Goal: Communication & Community: Answer question/provide support

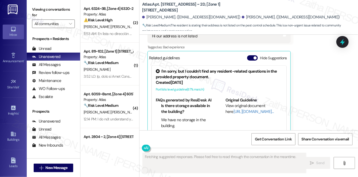
scroll to position [500, 0]
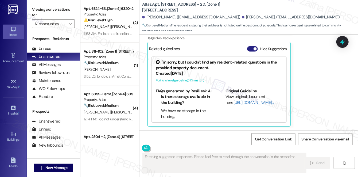
click at [250, 49] on button "Hide Suggestions" at bounding box center [252, 48] width 11 height 5
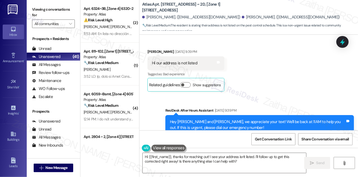
scroll to position [456, 0]
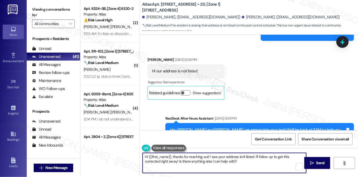
drag, startPoint x: 146, startPoint y: 156, endPoint x: 242, endPoint y: 162, distance: 96.0
click at [242, 162] on textarea "Hi {{first_name}}, thanks for reaching out! I see your address isn't listed. I'…" at bounding box center [224, 163] width 163 height 20
type textarea "H"
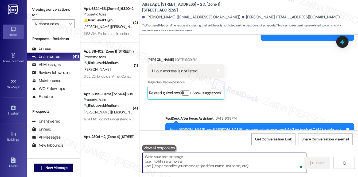
paste textarea "Hi {{first_name}}, I apologize for the mix-up. The pest control schedule announ…"
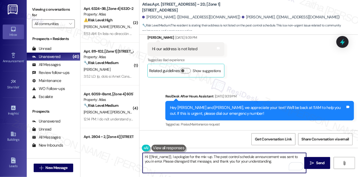
scroll to position [480, 0]
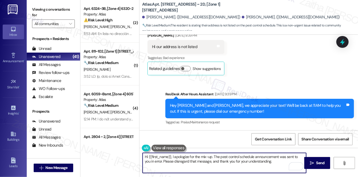
click at [212, 156] on textarea "Hi {{first_name}}, I apologize for the mix-up. The pest control schedule announ…" at bounding box center [224, 163] width 163 height 20
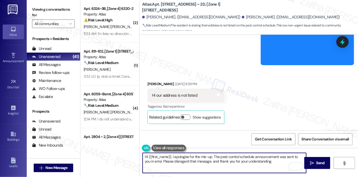
scroll to position [407, 0]
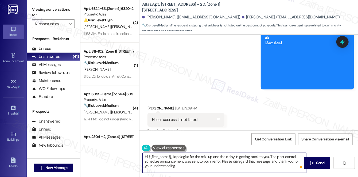
type textarea "Hi {{first_name}}, I apologize for the mix-up and the delay in getting back to …"
click at [330, 163] on div "Hi {{first_name}}, I apologize for the mix-up and the delay in getting back to …" at bounding box center [248, 168] width 218 height 40
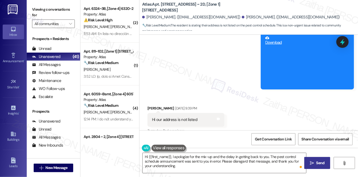
click at [319, 163] on span "Send" at bounding box center [320, 163] width 8 height 6
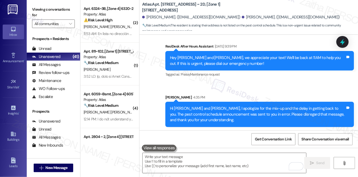
scroll to position [528, 0]
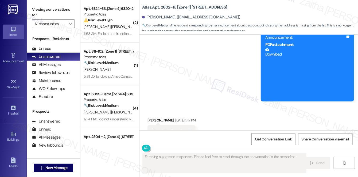
scroll to position [778, 0]
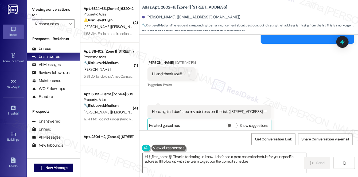
type textarea "Hi {{first_name}}! Thanks for letting us know. I don't see a pest control sched…"
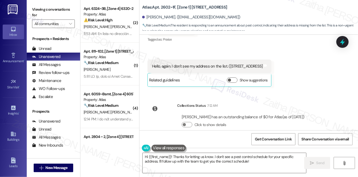
scroll to position [827, 0]
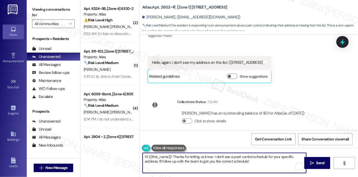
drag, startPoint x: 144, startPoint y: 157, endPoint x: 263, endPoint y: 167, distance: 119.5
click at [263, 167] on textarea "Hi {{first_name}}! Thanks for letting us know. I don't see a pest control sched…" at bounding box center [224, 163] width 163 height 20
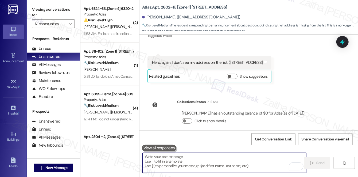
paste textarea "Hi {{first_name}}, I apologize for the mix-up. The pest control schedule announ…"
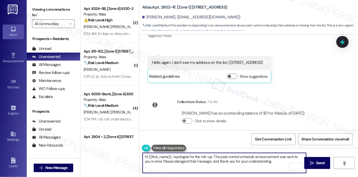
click at [211, 156] on textarea "Hi {{first_name}}, I apologize for the mix-up. The pest control schedule announ…" at bounding box center [224, 163] width 163 height 20
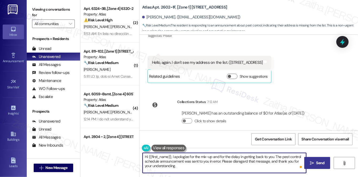
type textarea "Hi {{first_name}}, I apologize for the mix-up and for the delay in getting back…"
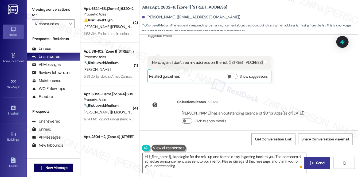
click at [315, 168] on button " Send" at bounding box center [317, 163] width 26 height 12
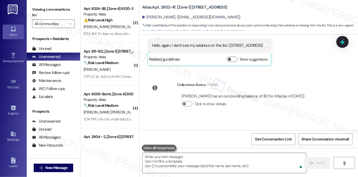
scroll to position [876, 0]
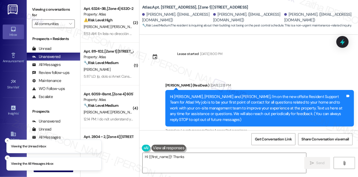
scroll to position [3901, 0]
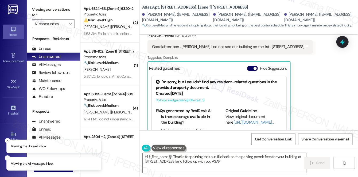
type textarea "Hi {{first_name}}! Thanks for pointing that out. I'll check on the parking perm…"
click at [250, 66] on button "Hide Suggestions" at bounding box center [252, 68] width 11 height 5
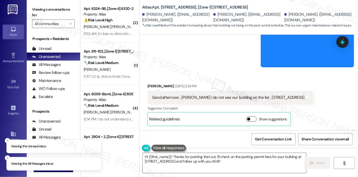
scroll to position [3830, 0]
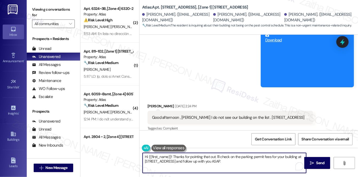
drag, startPoint x: 145, startPoint y: 156, endPoint x: 245, endPoint y: 163, distance: 99.8
click at [245, 163] on textarea "Hi {{first_name}}! Thanks for pointing that out. I'll check on the parking perm…" at bounding box center [224, 163] width 163 height 20
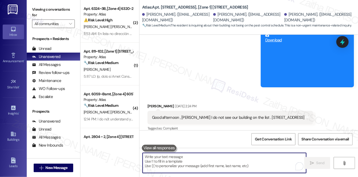
paste textarea "Hi {{first_name}}, I apologize for the mix-up. The pest control schedule announ…"
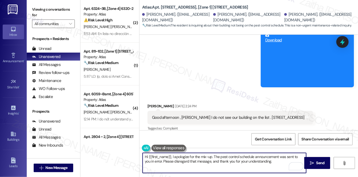
click at [211, 155] on textarea "Hi {{first_name}}, I apologize for the mix-up. The pest control schedule announ…" at bounding box center [224, 163] width 163 height 20
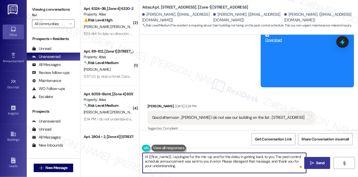
type textarea "Hi {{first_name}}, I apologize for the mix-up and for the delay in getting back…"
click at [319, 166] on span "Send" at bounding box center [320, 163] width 8 height 6
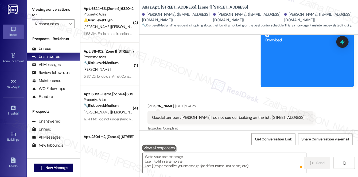
scroll to position [3830, 0]
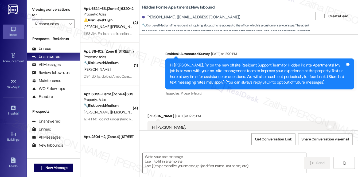
scroll to position [1424, 0]
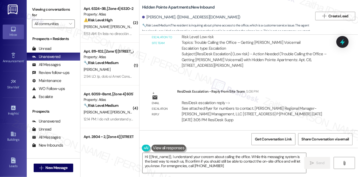
type textarea "Hi {{first_name}}, I understand your concern about calling the office. While th…"
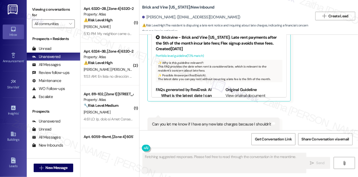
scroll to position [138, 0]
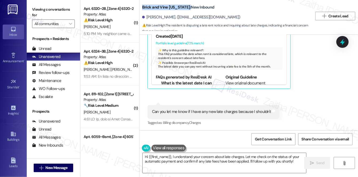
drag, startPoint x: 142, startPoint y: 7, endPoint x: 185, endPoint y: 5, distance: 42.8
click at [185, 5] on b "Brick and Vine California: New Inbound" at bounding box center [178, 8] width 72 height 6
copy b "Brick and Vine [US_STATE]:"
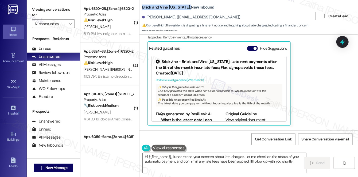
scroll to position [89, 0]
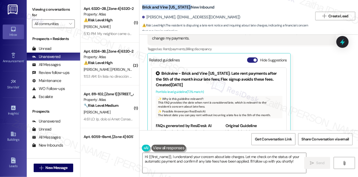
click at [249, 58] on button "Hide Suggestions" at bounding box center [252, 59] width 11 height 5
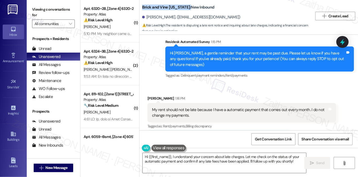
scroll to position [0, 0]
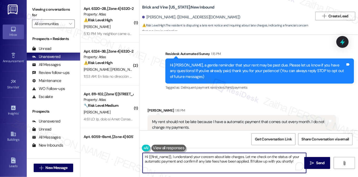
drag, startPoint x: 245, startPoint y: 156, endPoint x: 260, endPoint y: 160, distance: 16.1
click at [260, 160] on textarea "Hi {{first_name}}, I understand your concern about late charges. Let me check o…" at bounding box center [224, 163] width 163 height 20
click at [177, 158] on textarea "Hi {{first_name}}, I understand your concern about late charges. Let me check o…" at bounding box center [224, 163] width 163 height 20
drag, startPoint x: 173, startPoint y: 157, endPoint x: 295, endPoint y: 164, distance: 122.0
click at [295, 164] on textarea "Hi {{first_name}}, I understand your concern about late charges. Let me check o…" at bounding box center [224, 163] width 163 height 20
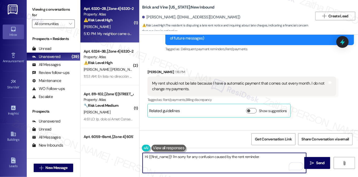
scroll to position [48, 0]
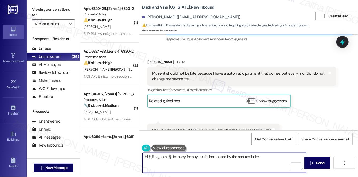
paste textarea "Please know that the automated message is sent to all residents as a friendly r…"
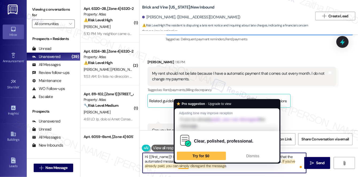
click at [185, 166] on textarea "Hi {{first_name}}! I'm sorry for any confusion caused by the rent reminder. Ple…" at bounding box center [224, 163] width 163 height 20
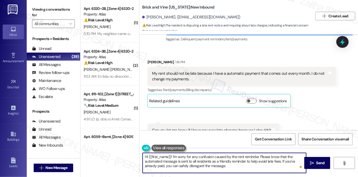
click at [232, 165] on textarea "Hi {{first_name}}! I'm sorry for any confusion caused by the rent reminder. Ple…" at bounding box center [224, 163] width 163 height 20
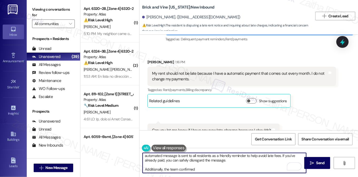
click at [179, 168] on textarea "Hi {{first_name}}! I'm sorry for any confusion caused by the rent reminder. Ple…" at bounding box center [224, 163] width 163 height 20
click at [206, 168] on textarea "Hi {{first_name}}! I'm sorry for any confusion caused by the rent reminder. Ple…" at bounding box center [224, 163] width 163 height 20
paste textarea "currently in a payment plan. No further payments are due this month."
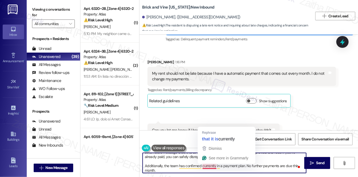
click at [206, 167] on textarea "Hi {{first_name}}! I'm sorry for any confusion caused by the rent reminder. Ple…" at bounding box center [224, 163] width 163 height 20
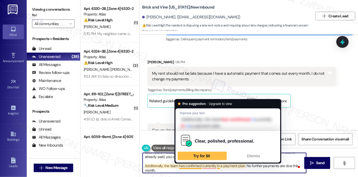
click at [201, 166] on textarea "Hi {{first_name}}! I'm sorry for any confusion caused by the rent reminder. Ple…" at bounding box center [224, 163] width 163 height 20
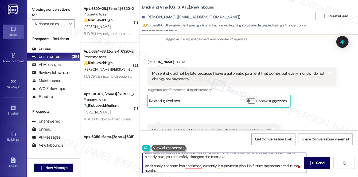
click at [211, 165] on textarea "Hi {{first_name}}! I'm sorry for any confusion caused by the rent reminder. Ple…" at bounding box center [224, 163] width 163 height 20
type textarea "Hi {{first_name}}! I'm sorry for any confusion caused by the rent reminder. Ple…"
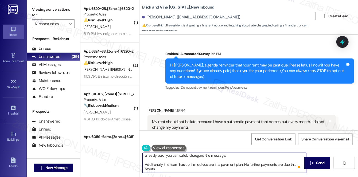
scroll to position [10, 0]
drag, startPoint x: 144, startPoint y: 156, endPoint x: 166, endPoint y: 170, distance: 25.4
click at [166, 170] on textarea "Hi {{first_name}}! I'm sorry for any confusion caused by the rent reminder. Ple…" at bounding box center [224, 163] width 163 height 20
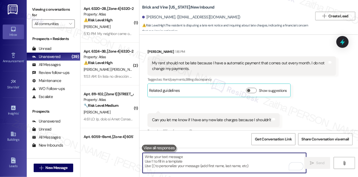
scroll to position [73, 0]
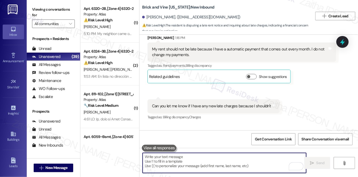
click at [153, 158] on textarea "To enrich screen reader interactions, please activate Accessibility in Grammarl…" at bounding box center [224, 163] width 163 height 20
paste textarea "Hi {{first_name}}, I’m so sorry for any confusion the rent reminder may have ca…"
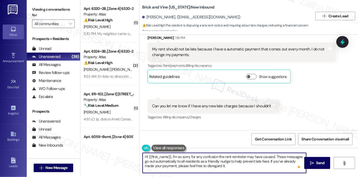
scroll to position [4, 0]
paste textarea "I’ve also confirmed with the team that you’re on a payment plan, so no further …"
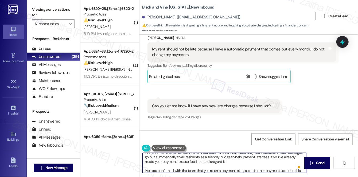
scroll to position [9, 0]
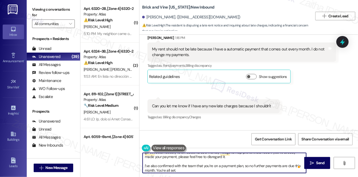
click at [145, 166] on textarea "Hi {{first_name}}, I’m so sorry for any confusion the rent reminder may have ca…" at bounding box center [224, 163] width 163 height 20
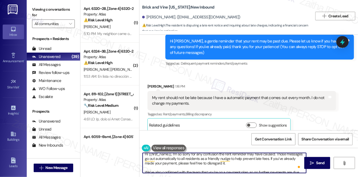
scroll to position [0, 0]
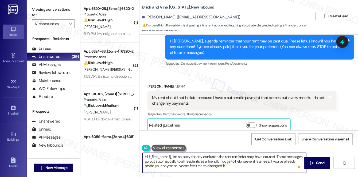
type textarea "Hi {{first_name}}, I’m so sorry for any confusion the rent reminder may have ca…"
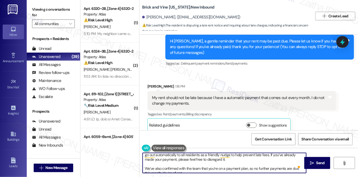
scroll to position [10, 0]
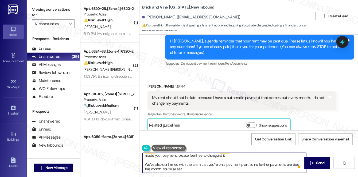
click at [238, 156] on textarea "Hi {{first_name}}, I’m so sorry for any confusion the rent reminder may have ca…" at bounding box center [224, 163] width 163 height 20
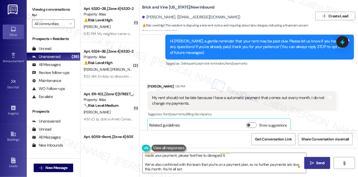
click at [322, 162] on span "Send" at bounding box center [320, 163] width 8 height 6
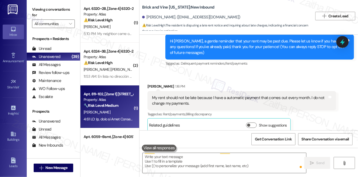
scroll to position [0, 0]
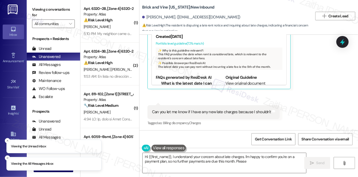
scroll to position [138, 0]
type textarea "Hi {{first_name}}, I understand your concern about late charges. I'm happy to c…"
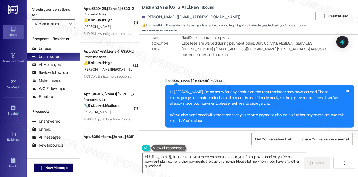
scroll to position [569, 0]
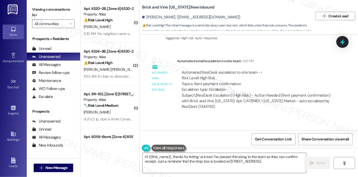
scroll to position [3904, 0]
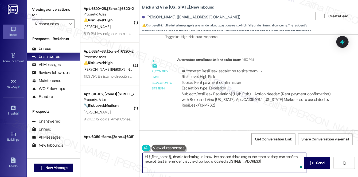
drag, startPoint x: 213, startPoint y: 156, endPoint x: 298, endPoint y: 162, distance: 84.6
click at [298, 162] on textarea "Hi {{first_name}}, thanks for letting us know! I've passed this along to the te…" at bounding box center [224, 163] width 163 height 20
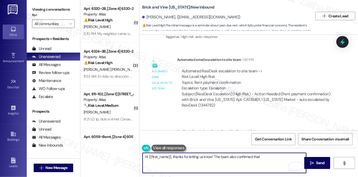
paste textarea "Payment made on [DATE] is received and posted to the ledger. Remaining balance …"
type textarea "Hi {{first_name}}, thanks for letting us know! The team also confirmed that Pay…"
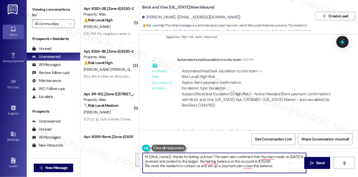
drag, startPoint x: 144, startPoint y: 155, endPoint x: 276, endPoint y: 167, distance: 133.2
click at [276, 167] on textarea "Hi {{first_name}}, thanks for letting us know! The team also confirmed that Pay…" at bounding box center [224, 163] width 163 height 20
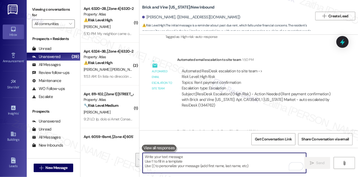
click at [182, 157] on textarea "To enrich screen reader interactions, please activate Accessibility in Grammarl…" at bounding box center [224, 163] width 163 height 20
paste textarea "Hi {{first_name}}, thank you for letting us know! The team has confirmed that y…"
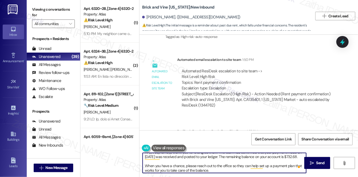
scroll to position [6, 0]
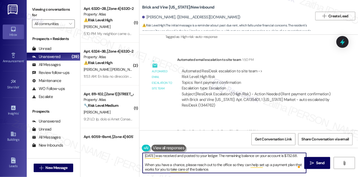
click at [226, 163] on textarea "Hi {{first_name}}, thank you for letting us know! The team has confirmed that y…" at bounding box center [224, 163] width 163 height 20
type textarea "Hi {{first_name}}, thank you for letting us know! The team has confirmed that y…"
click at [324, 162] on span "Send" at bounding box center [320, 163] width 8 height 6
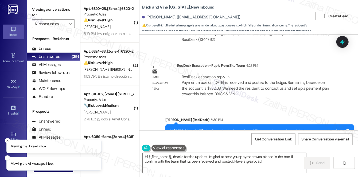
scroll to position [3973, 0]
